Goal: Register for event/course: Sign up to attend an event or enroll in a course

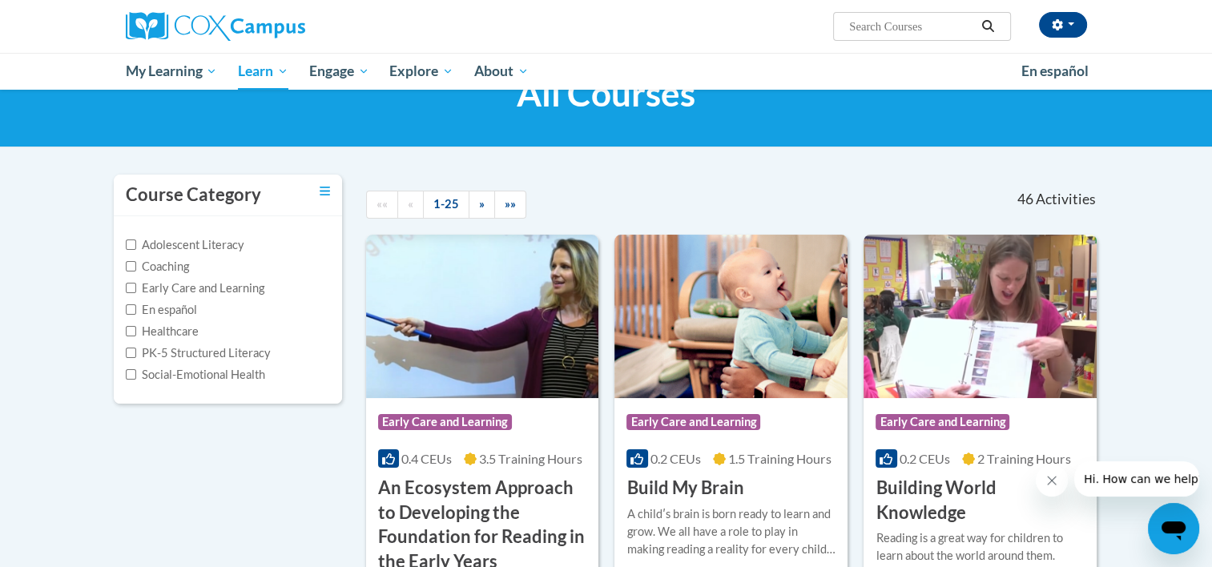
scroll to position [50, 0]
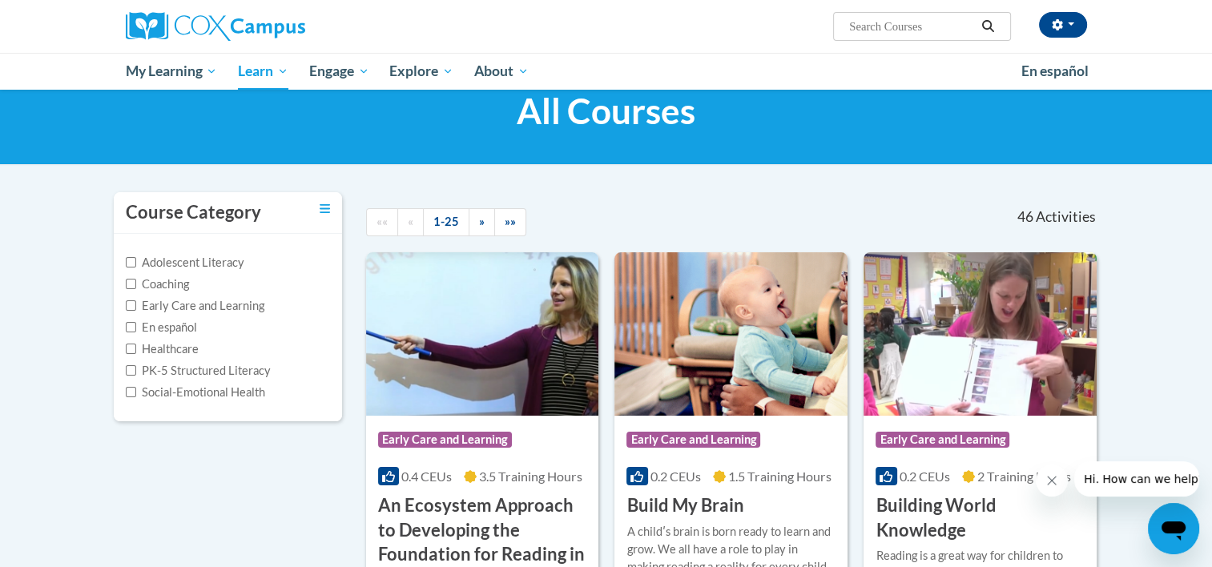
click at [228, 372] on label "PK-5 Structured Literacy" at bounding box center [198, 371] width 145 height 18
click at [136, 372] on input "PK-5 Structured Literacy" at bounding box center [131, 370] width 10 height 10
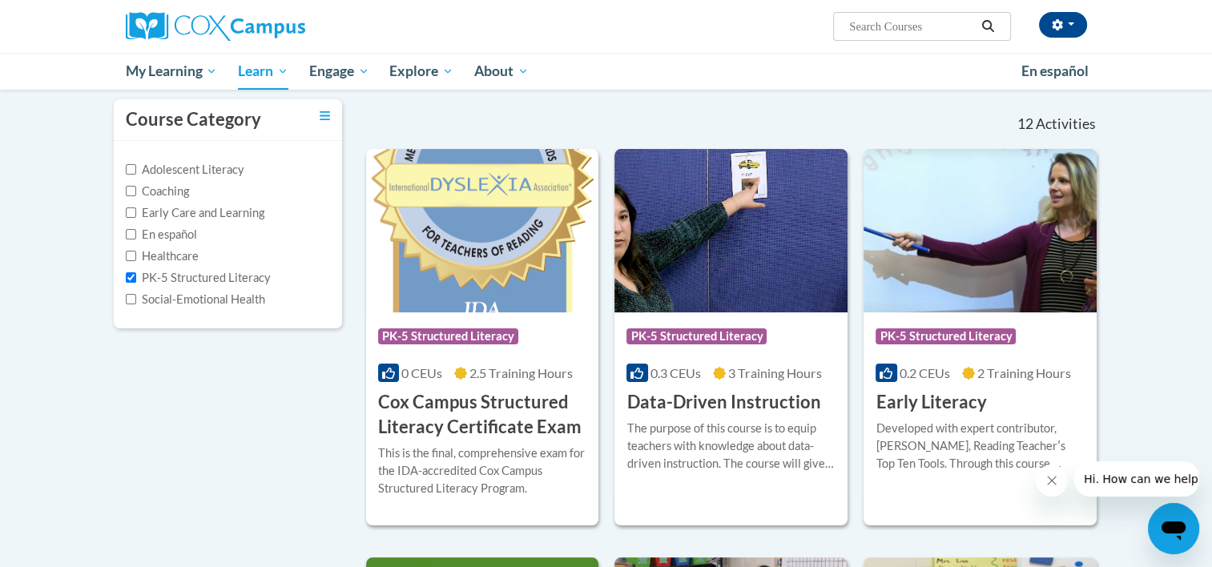
scroll to position [143, 0]
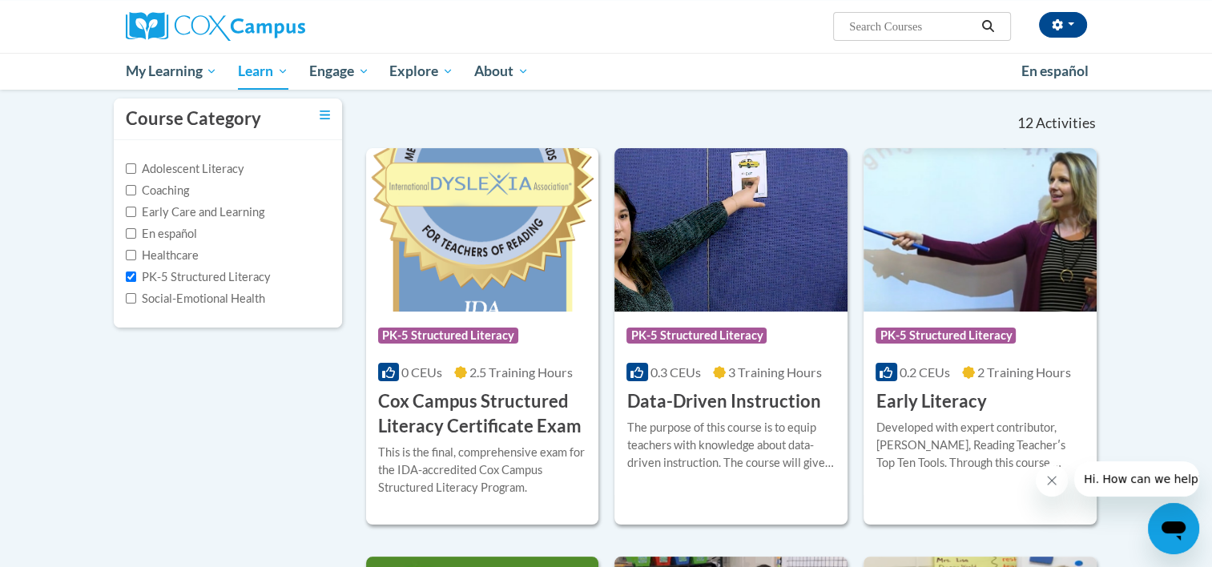
click at [181, 279] on label "PK-5 Structured Literacy" at bounding box center [198, 277] width 145 height 18
click at [136, 279] on input "PK-5 Structured Literacy" at bounding box center [131, 277] width 10 height 10
checkbox input "false"
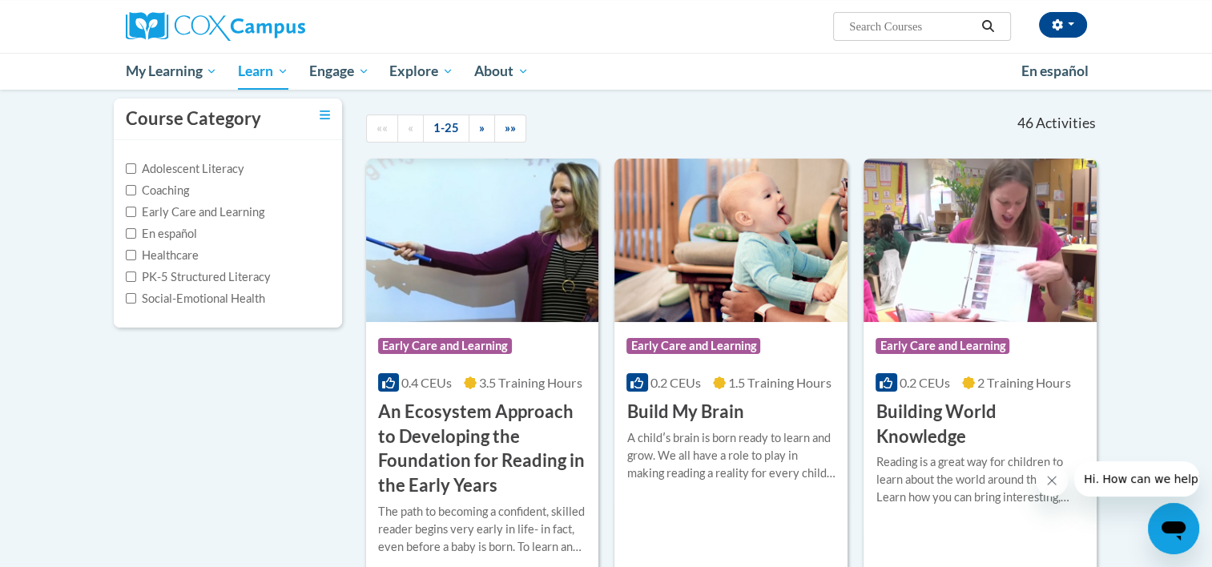
click at [214, 170] on label "Adolescent Literacy" at bounding box center [185, 169] width 119 height 18
click at [136, 170] on input "Adolescent Literacy" at bounding box center [131, 168] width 10 height 10
checkbox input "true"
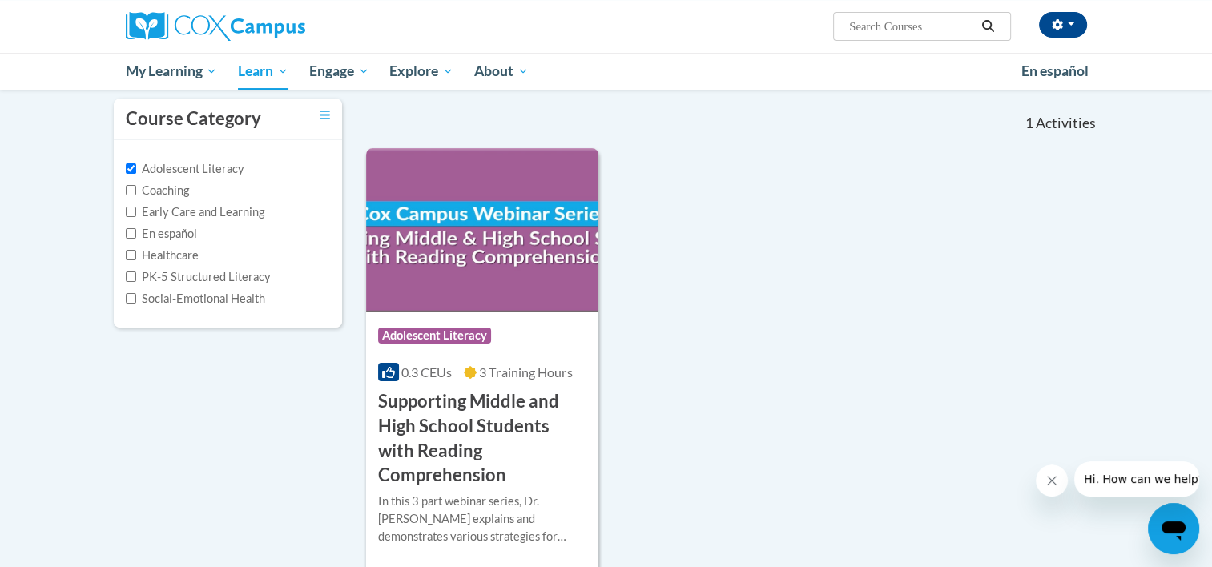
click at [242, 205] on label "Early Care and Learning" at bounding box center [195, 212] width 139 height 18
click at [136, 207] on input "Early Care and Learning" at bounding box center [131, 212] width 10 height 10
checkbox input "true"
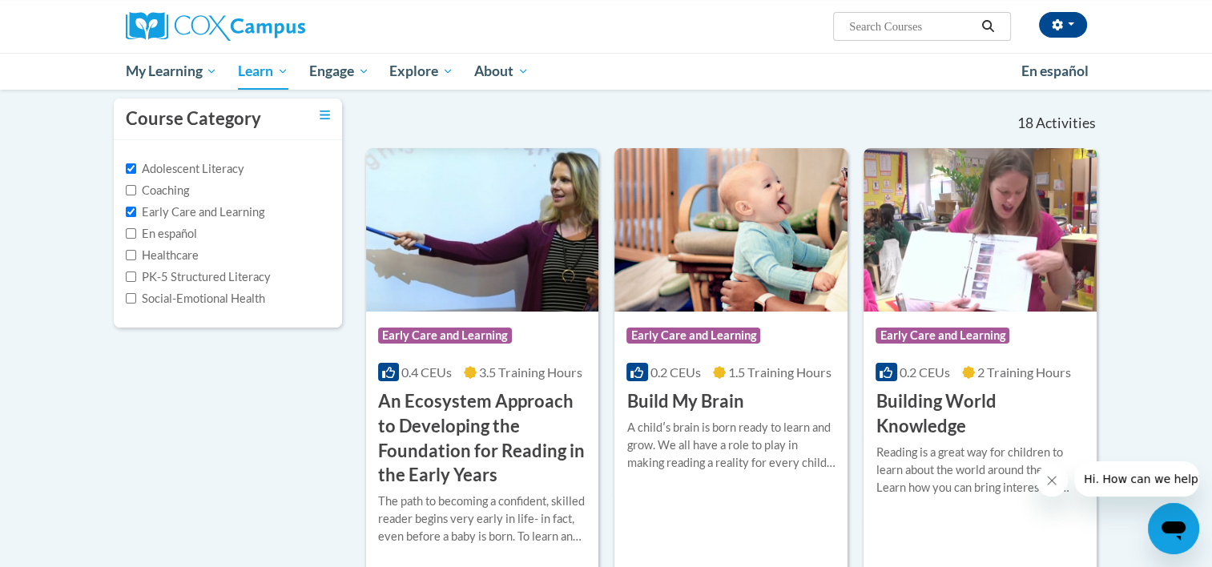
click at [179, 168] on label "Adolescent Literacy" at bounding box center [185, 169] width 119 height 18
click at [136, 168] on input "Adolescent Literacy" at bounding box center [131, 168] width 10 height 10
checkbox input "false"
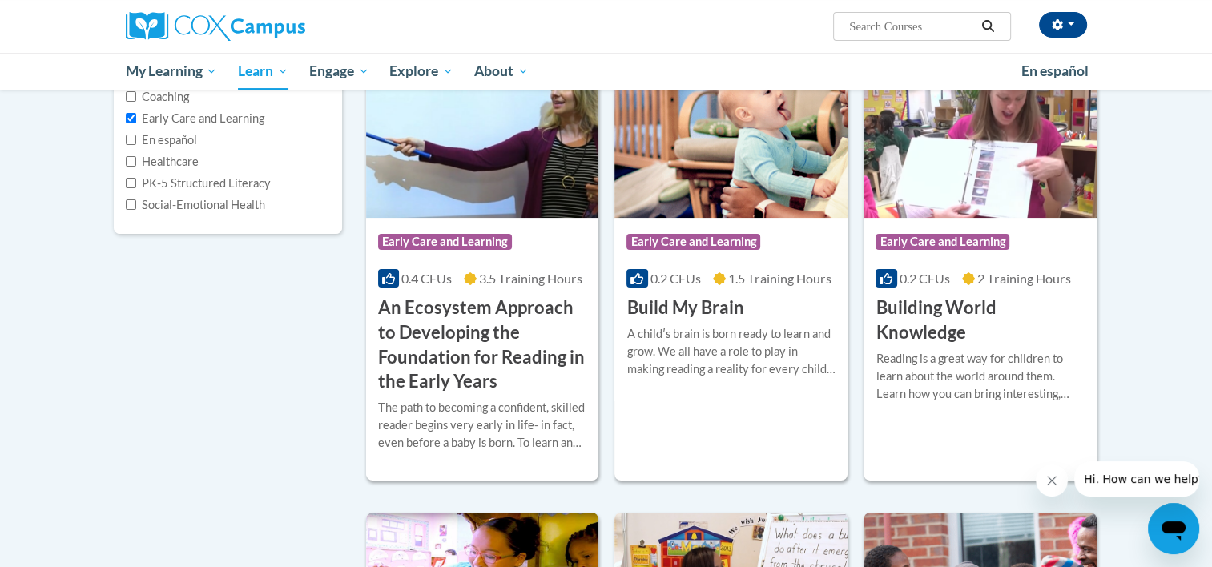
scroll to position [288, 0]
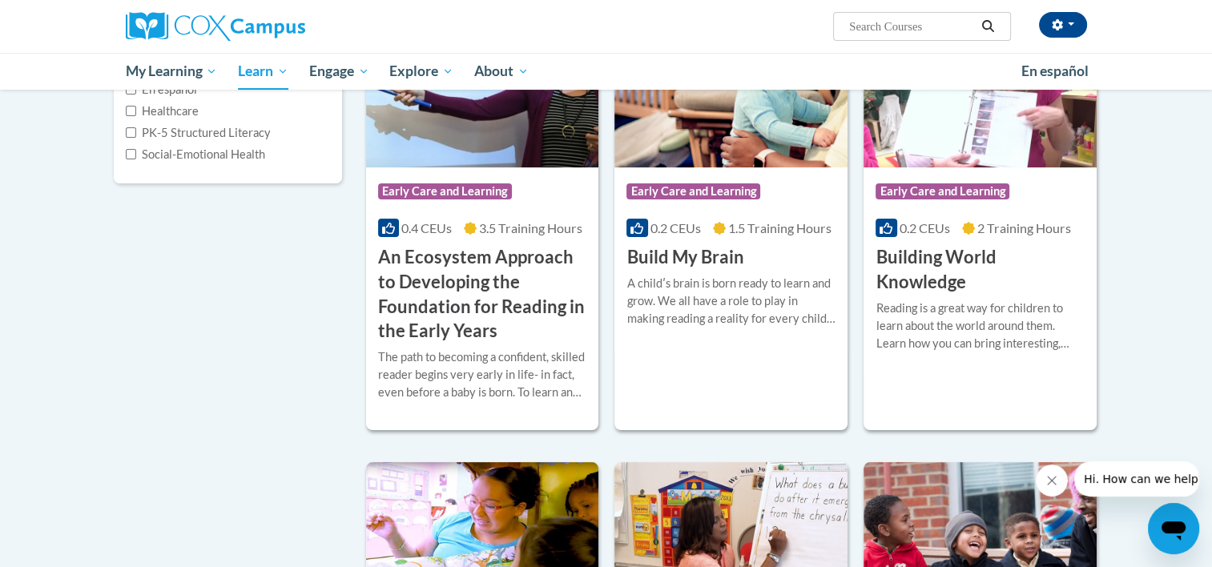
click at [897, 26] on input "Search..." at bounding box center [912, 26] width 128 height 19
type input "literacy"
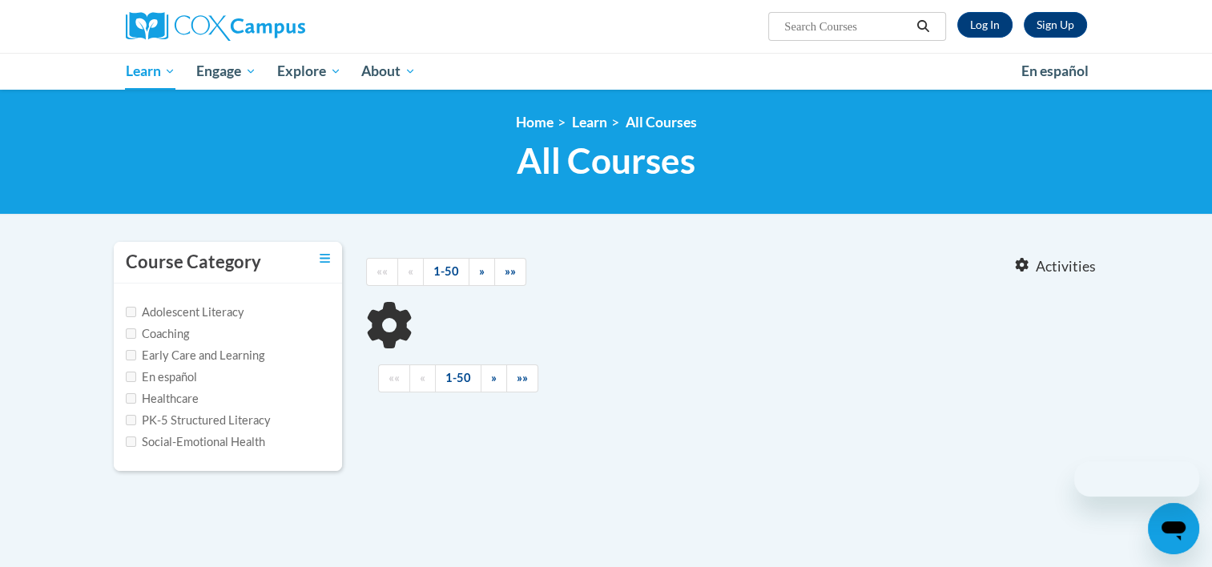
type input "literacy"
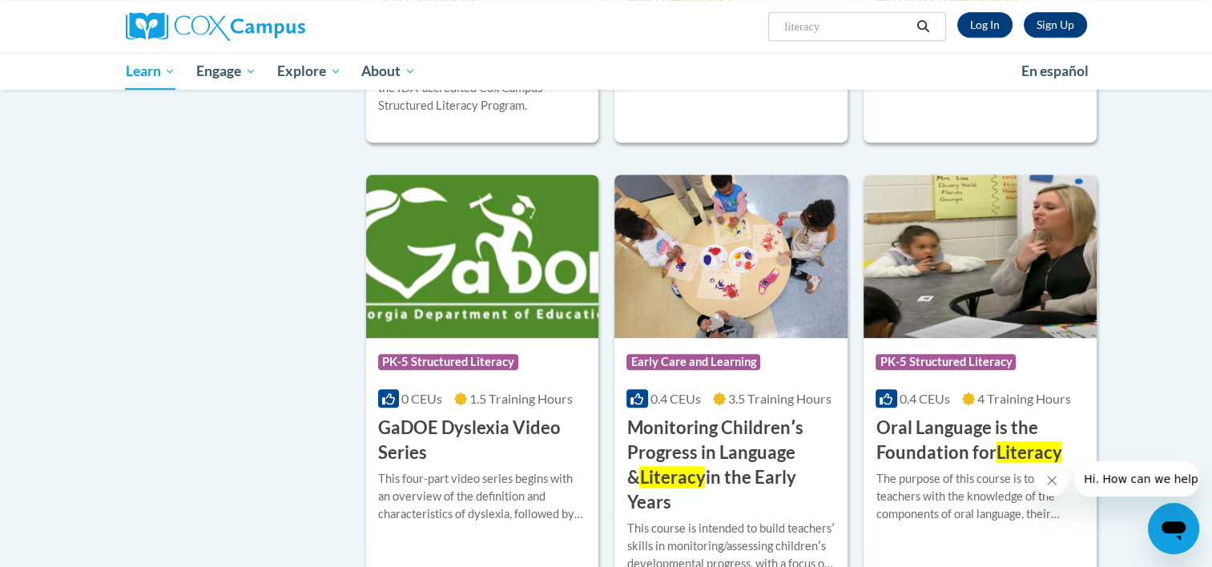
scroll to position [1022, 0]
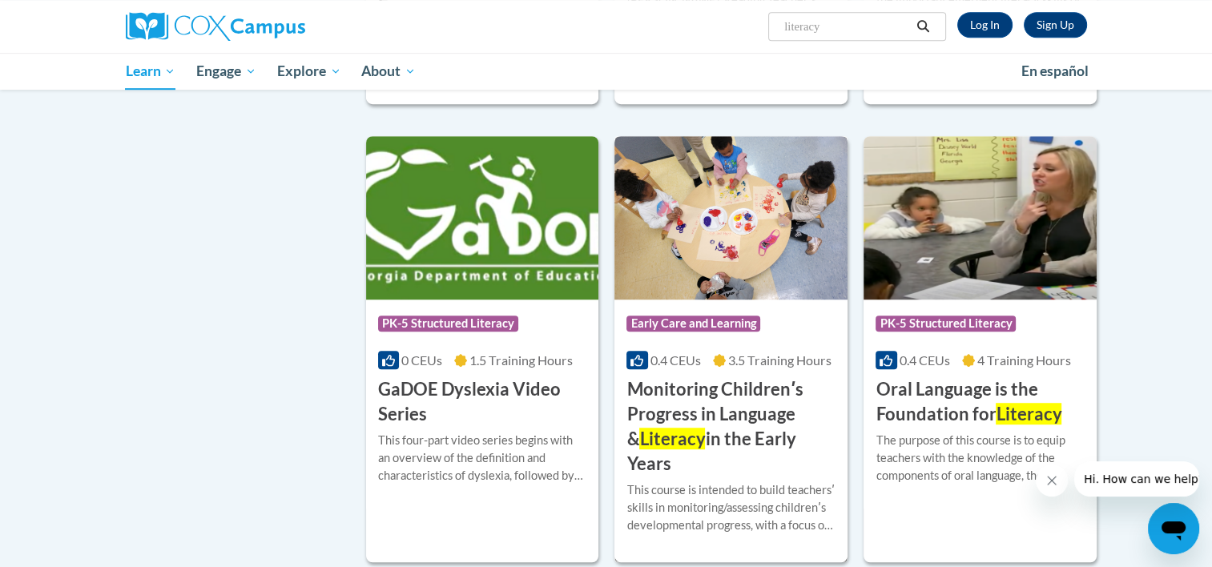
click at [710, 228] on img at bounding box center [730, 217] width 233 height 163
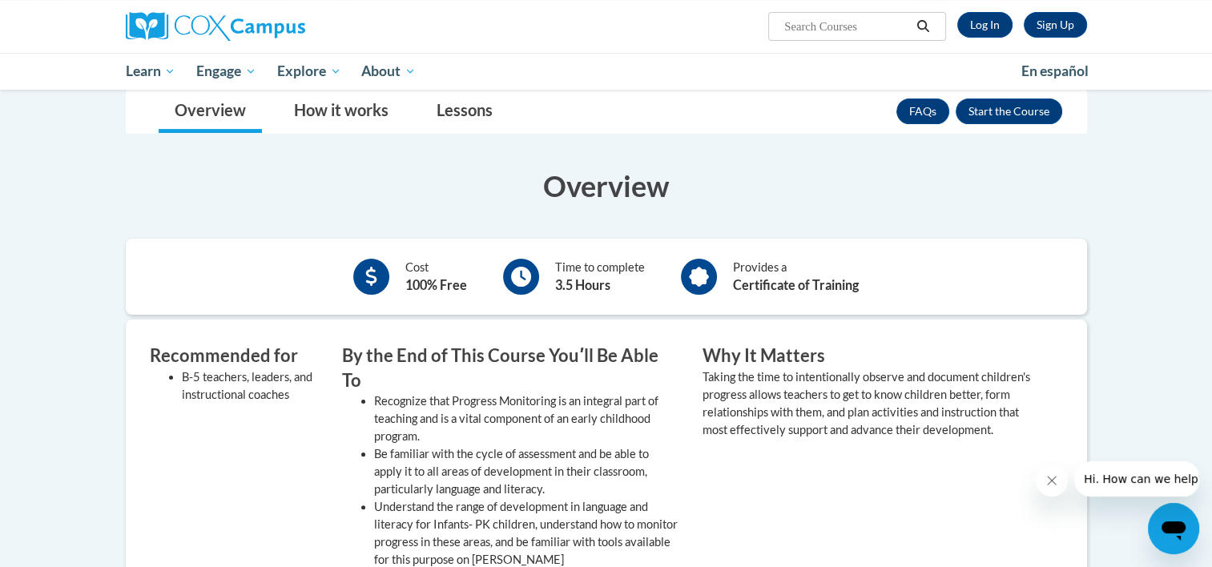
scroll to position [290, 0]
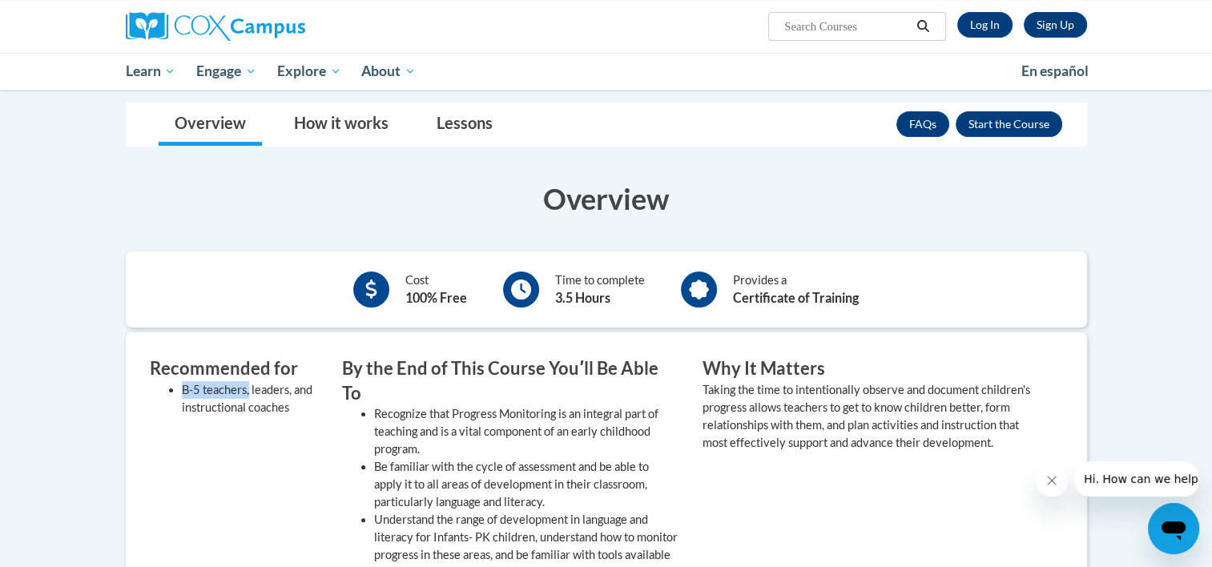
drag, startPoint x: 182, startPoint y: 385, endPoint x: 249, endPoint y: 382, distance: 67.4
click at [249, 382] on li "B-5 teachers, leaders, and instructional coaches" at bounding box center [250, 398] width 136 height 35
copy li "B-5 teachers,"
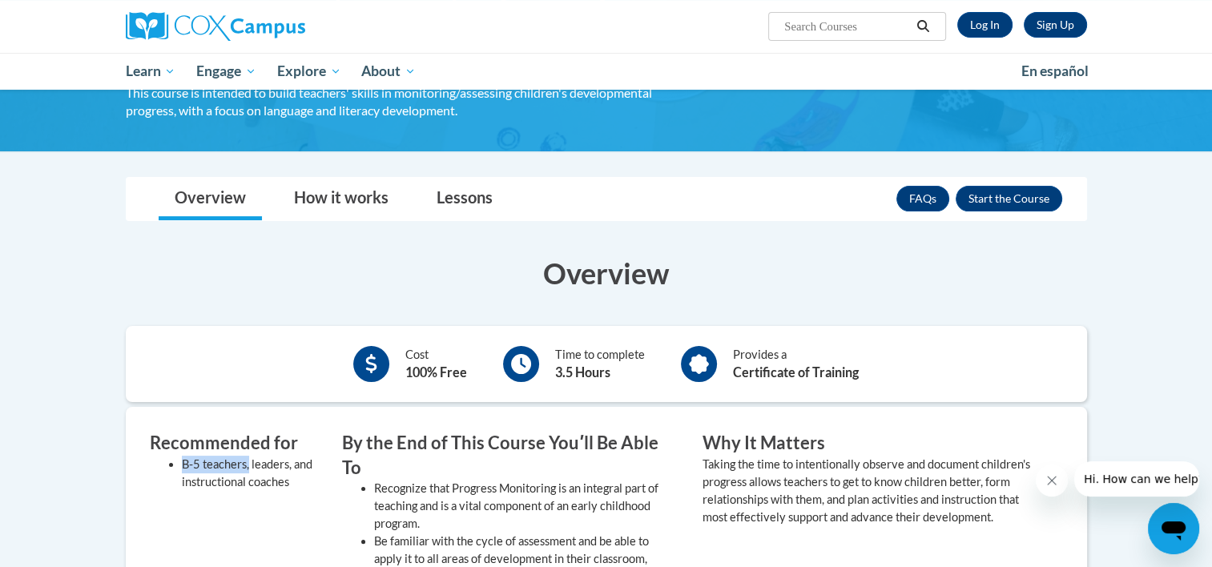
scroll to position [0, 0]
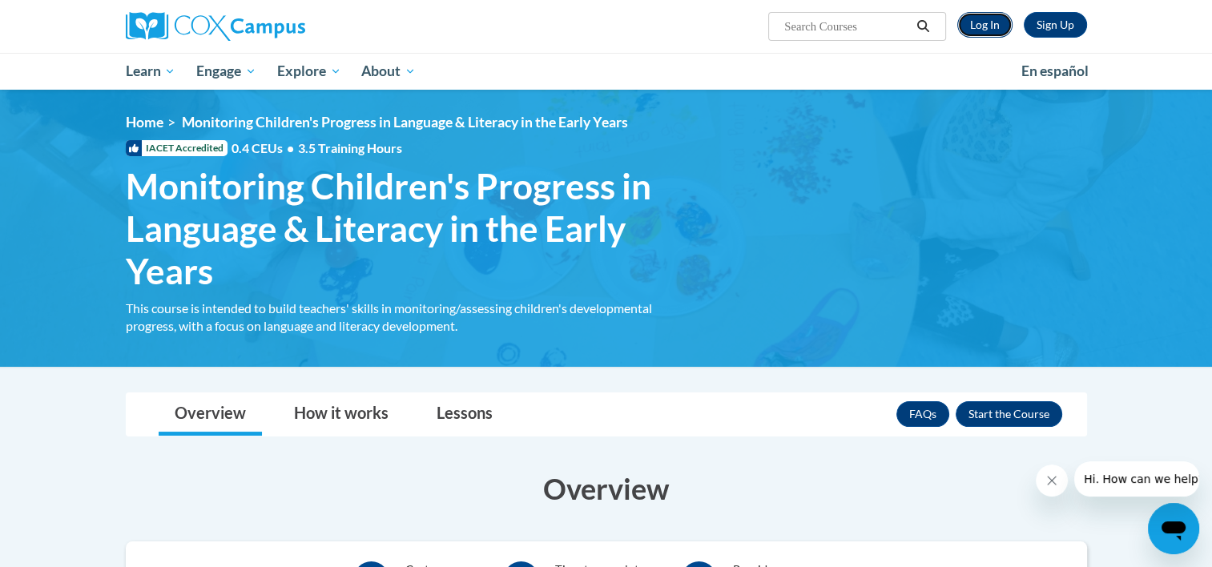
click at [987, 19] on link "Log In" at bounding box center [984, 25] width 55 height 26
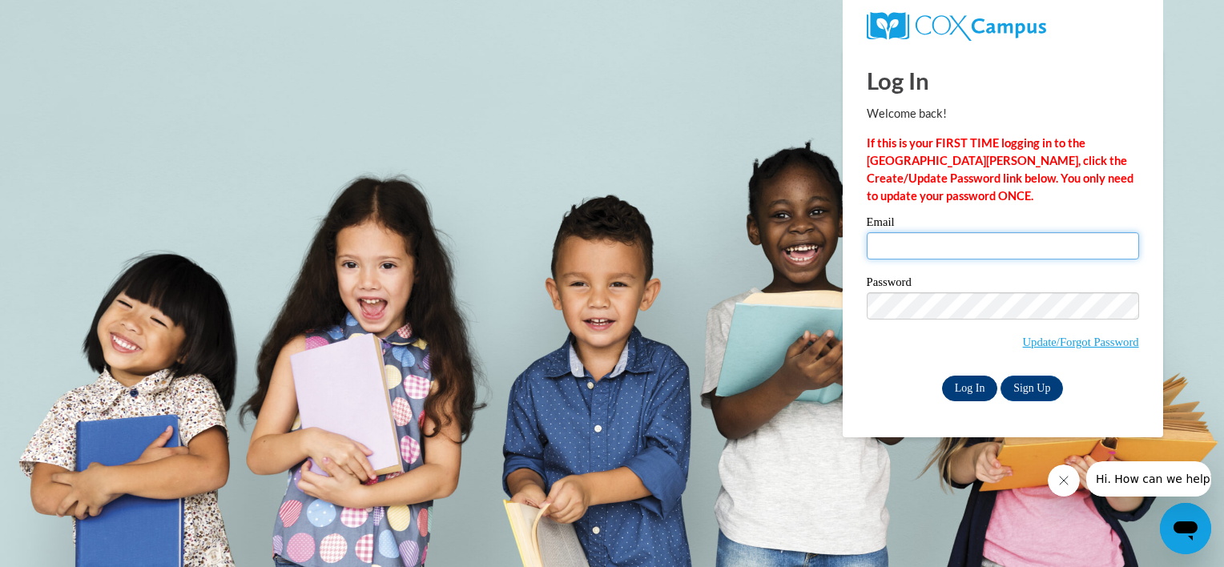
type input "[EMAIL_ADDRESS][DOMAIN_NAME]"
click at [970, 381] on input "Log In" at bounding box center [970, 389] width 56 height 26
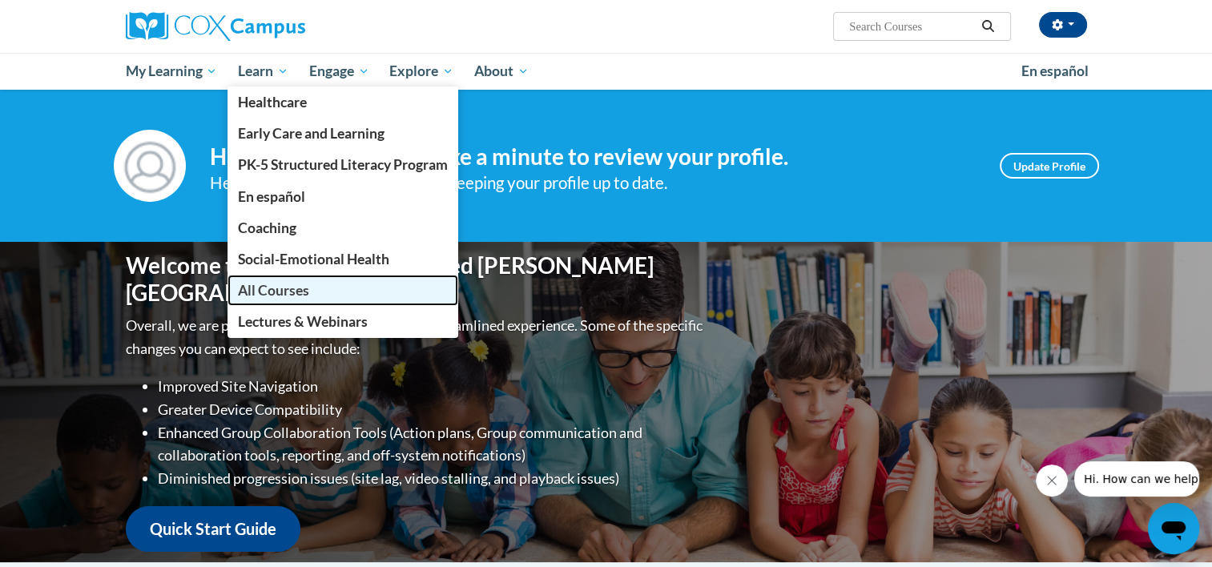
click at [276, 284] on span "All Courses" at bounding box center [273, 290] width 71 height 17
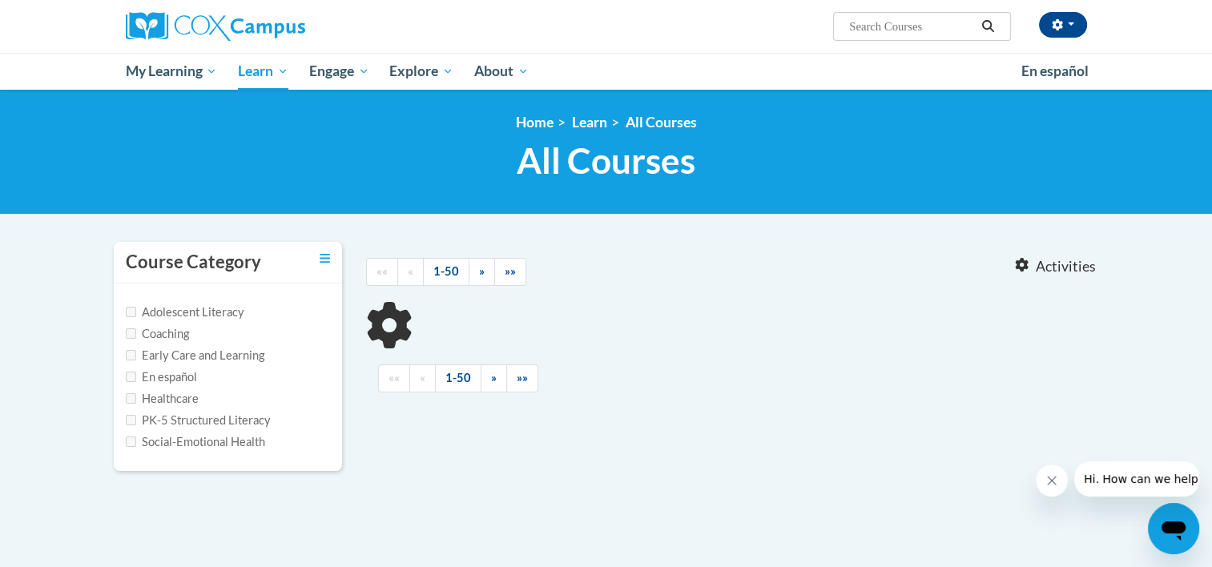
scroll to position [95, 0]
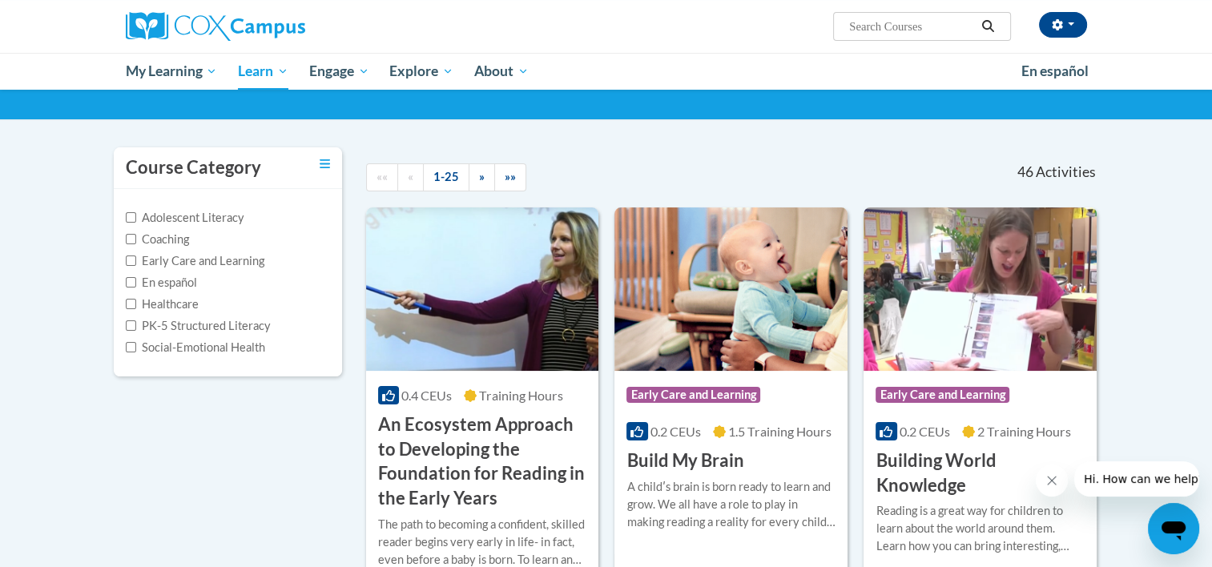
click at [219, 260] on label "Early Care and Learning" at bounding box center [195, 261] width 139 height 18
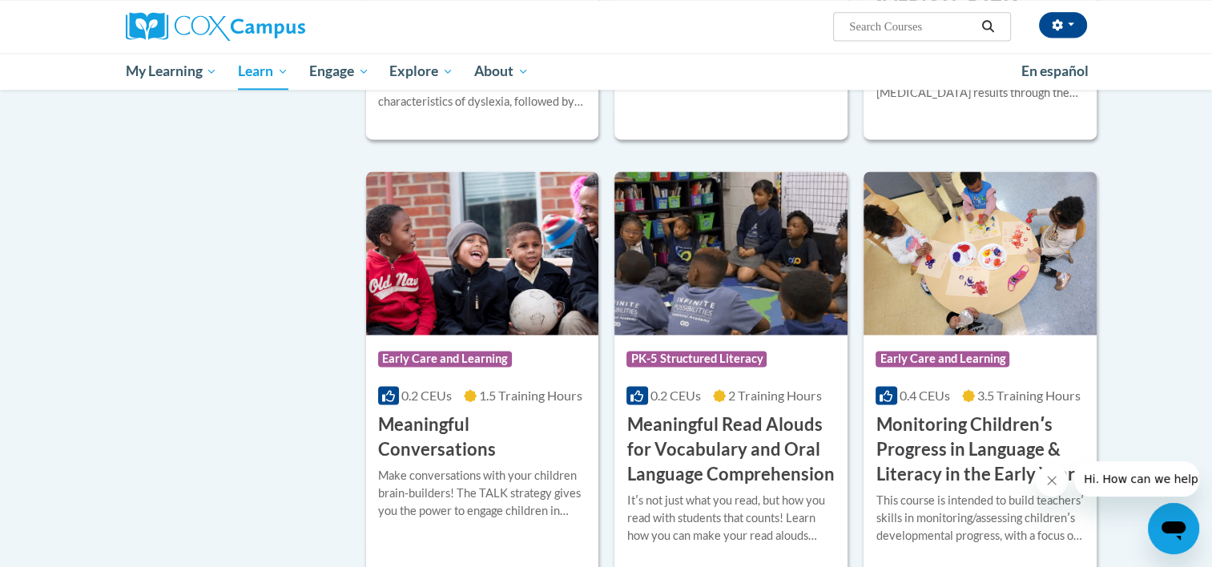
scroll to position [2259, 0]
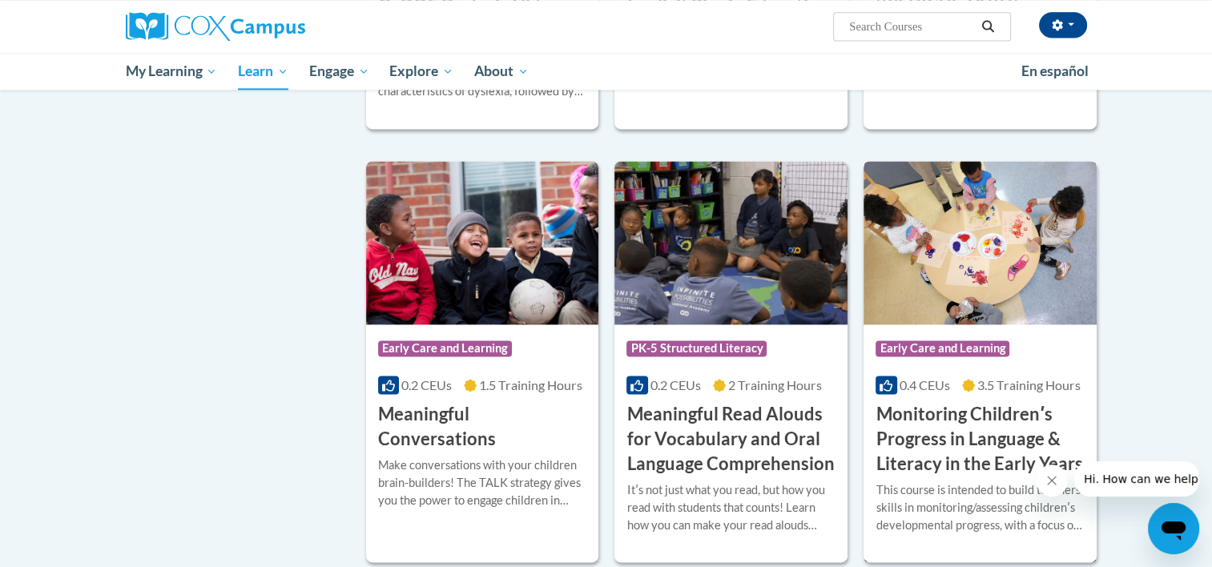
click at [1003, 250] on img at bounding box center [980, 242] width 233 height 163
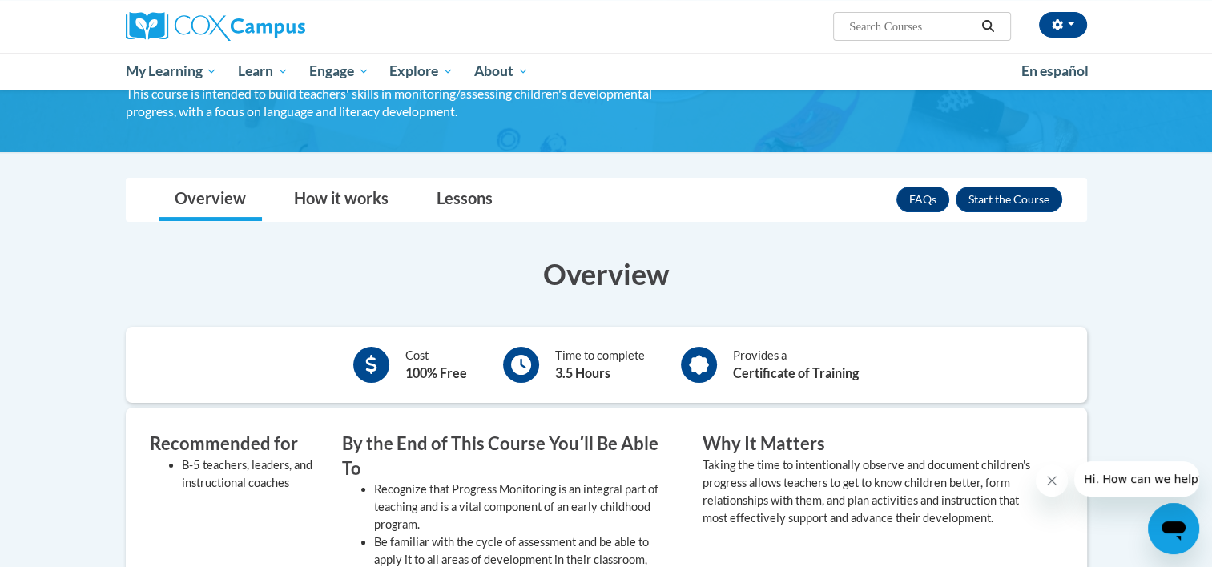
scroll to position [163, 0]
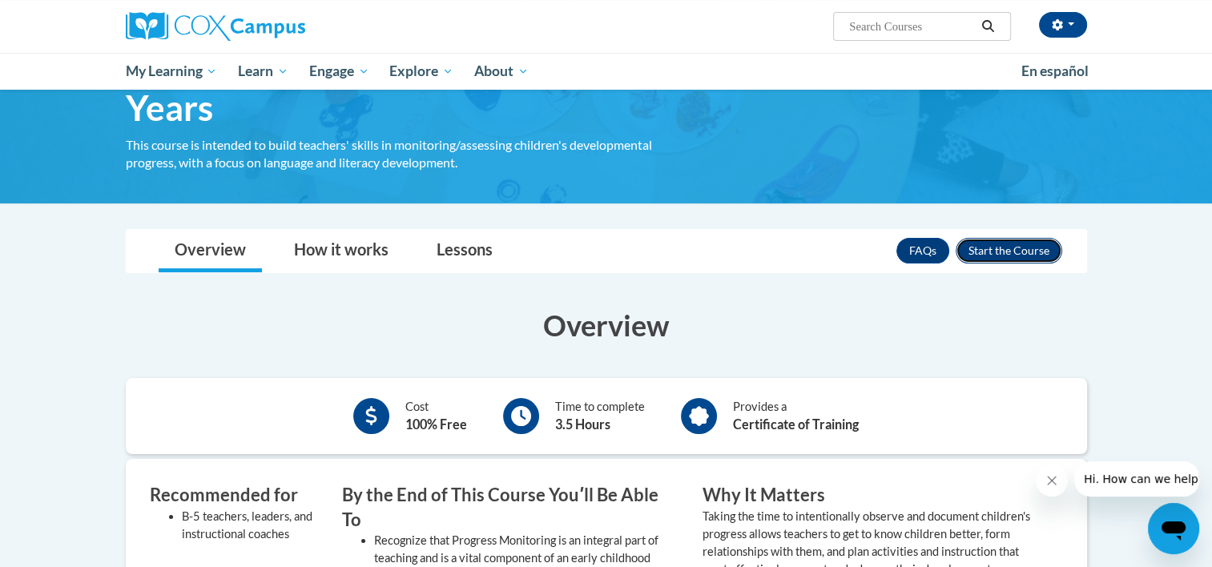
click at [1005, 248] on button "Enroll" at bounding box center [1009, 251] width 107 height 26
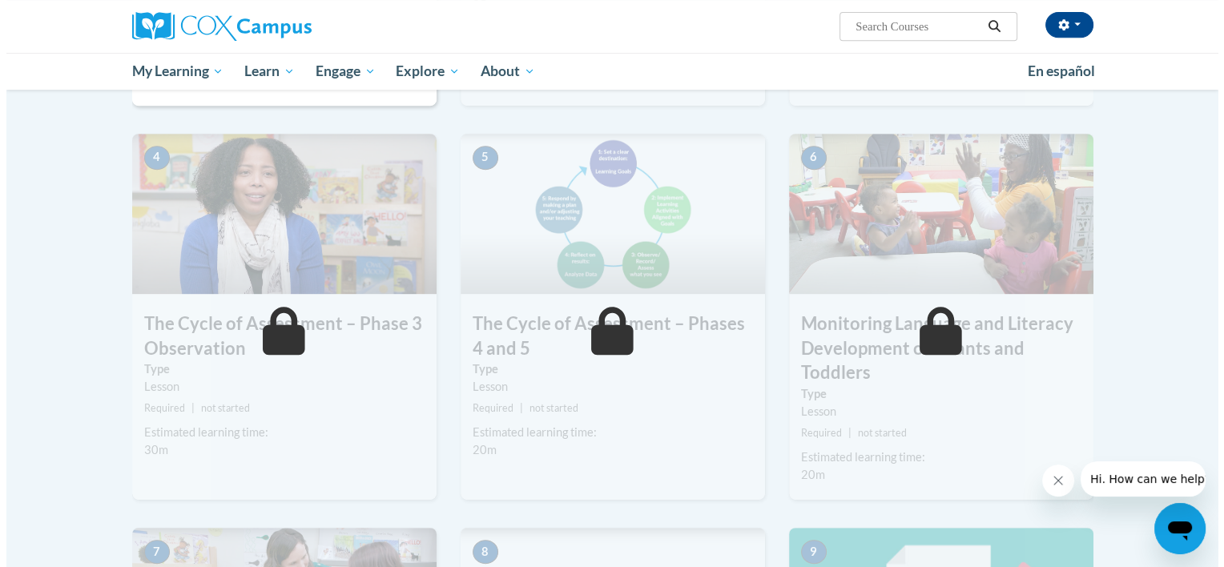
scroll to position [338, 0]
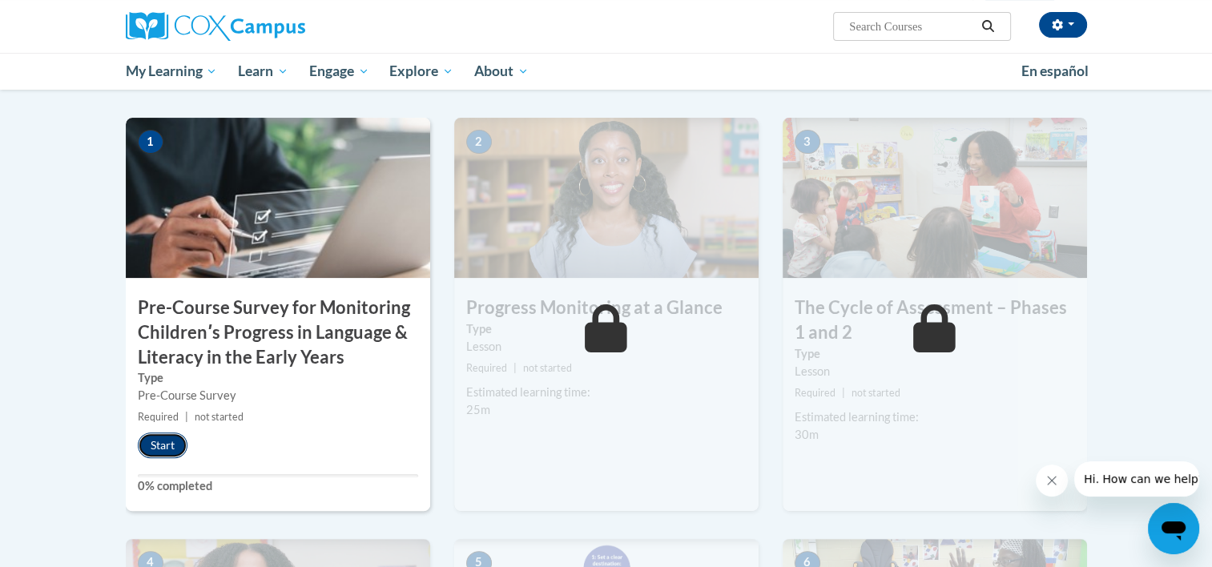
click at [165, 438] on button "Start" at bounding box center [163, 446] width 50 height 26
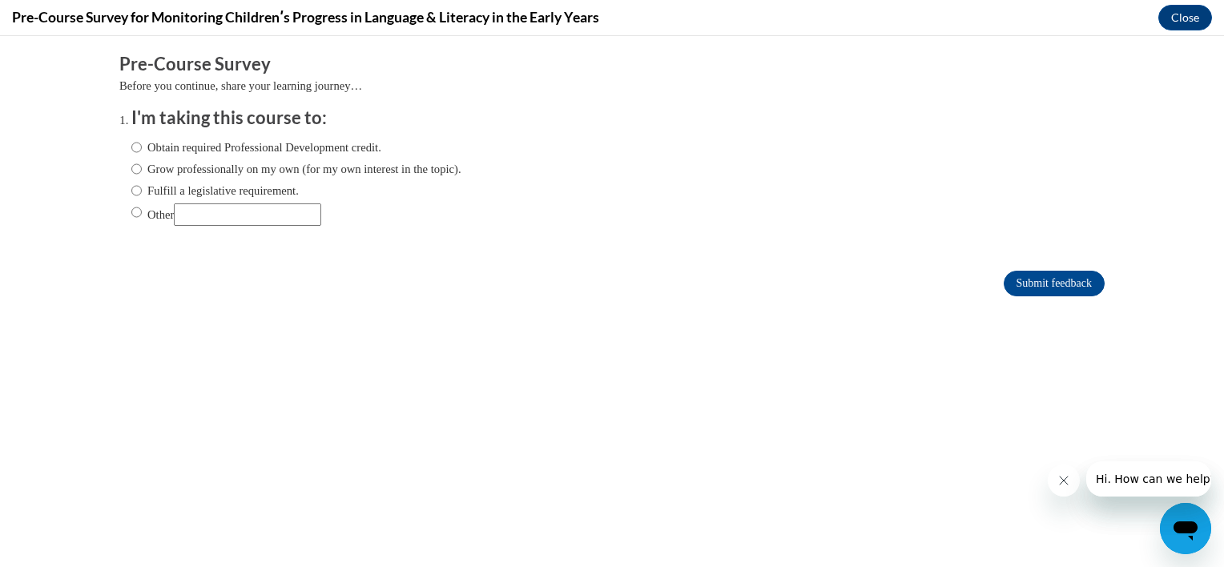
scroll to position [0, 0]
click at [131, 218] on input "Other" at bounding box center [136, 212] width 10 height 18
radio input "true"
click at [1055, 283] on input "Submit feedback" at bounding box center [1054, 284] width 101 height 26
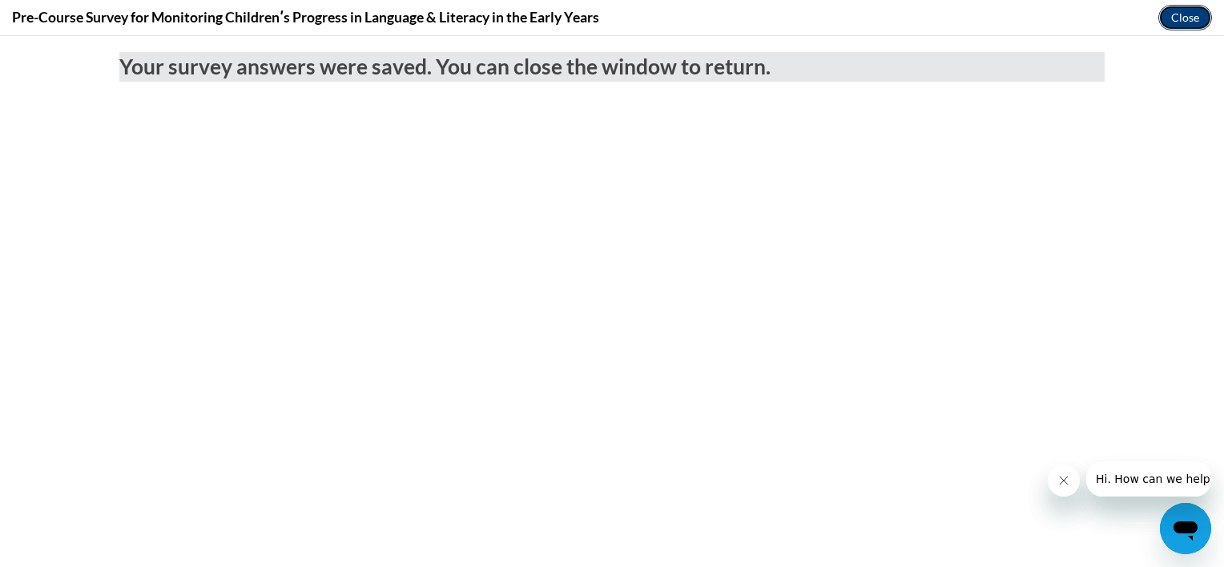
click at [1192, 13] on button "Close" at bounding box center [1185, 18] width 54 height 26
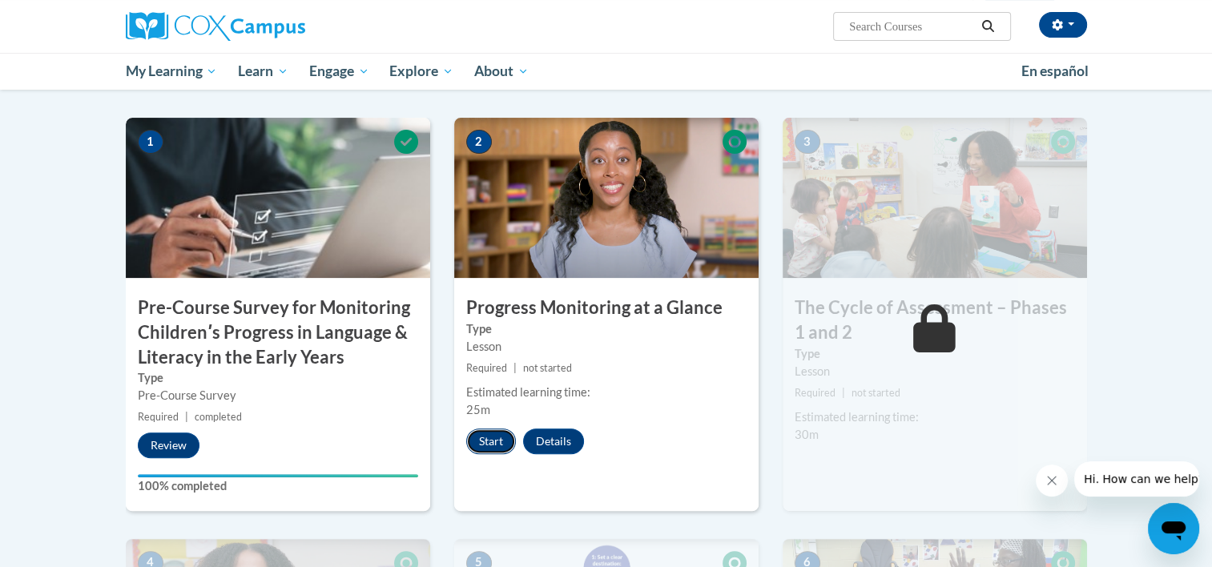
click at [496, 442] on button "Start" at bounding box center [491, 442] width 50 height 26
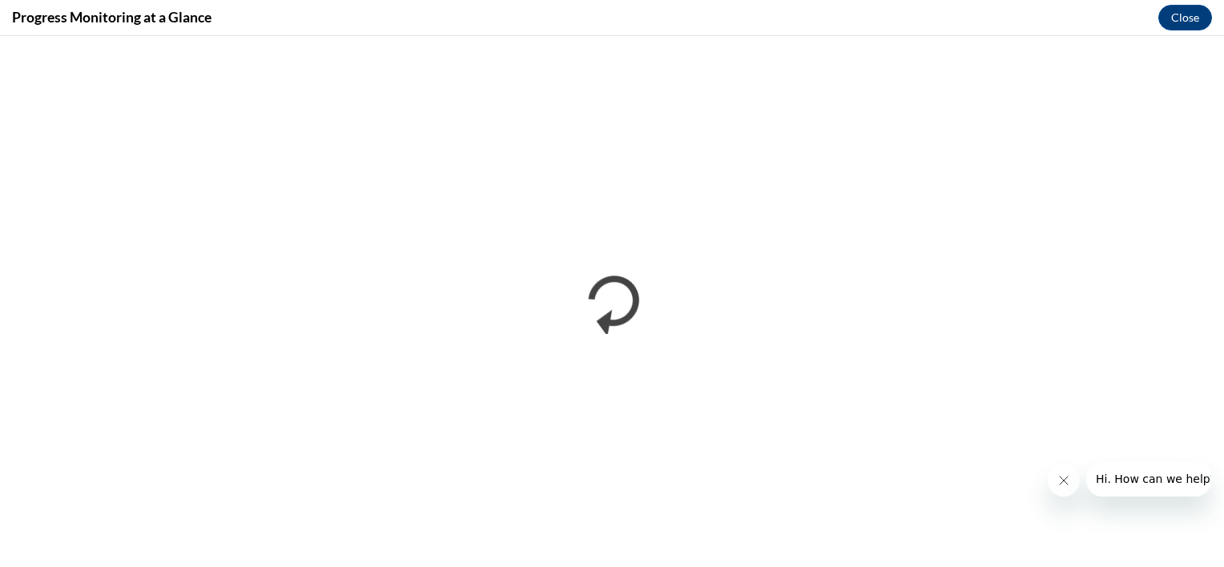
click at [1057, 478] on icon "Close message from company" at bounding box center [1063, 480] width 13 height 13
